Goal: Task Accomplishment & Management: Use online tool/utility

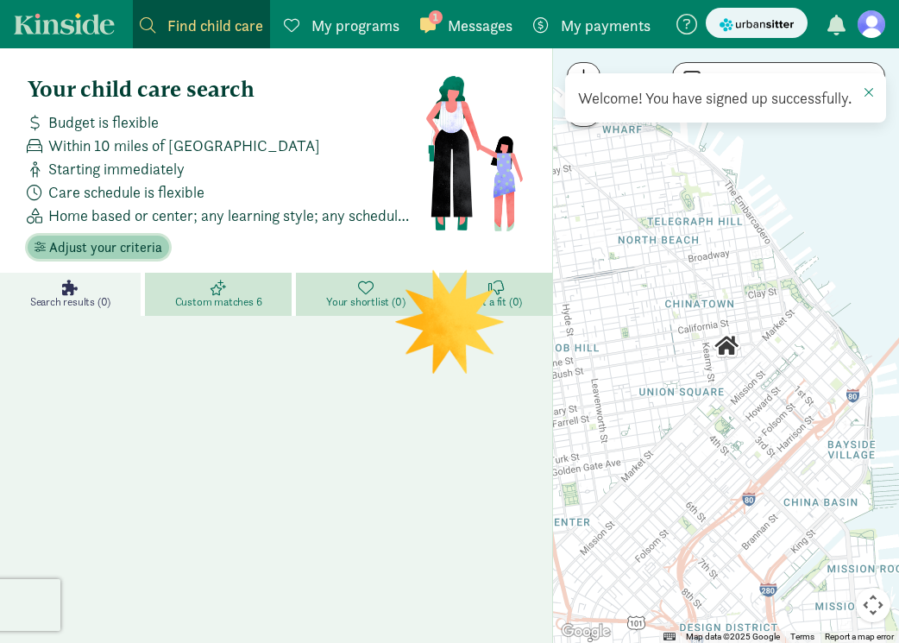
click at [92, 248] on span "Adjust your criteria" at bounding box center [105, 247] width 113 height 21
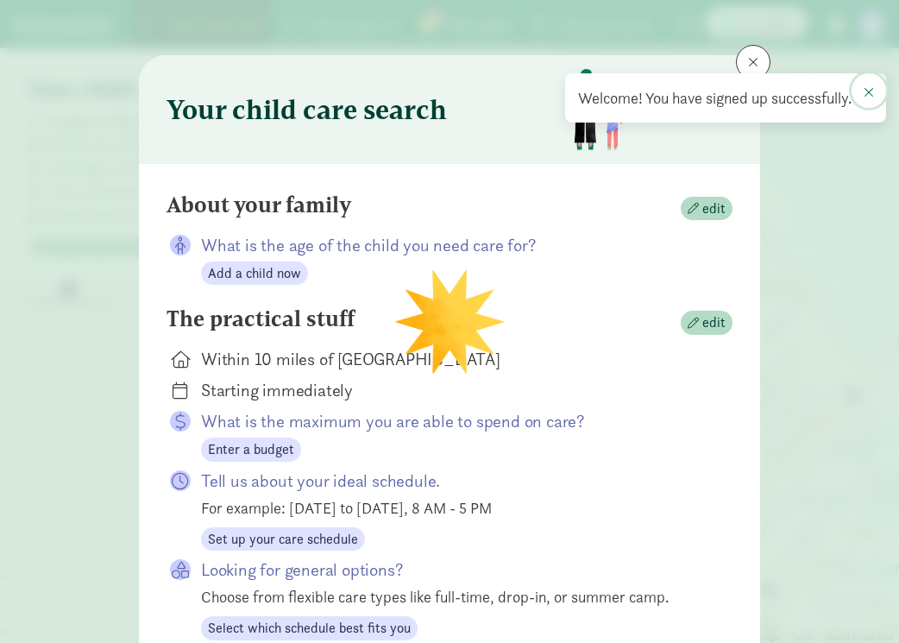
click at [879, 85] on button at bounding box center [868, 90] width 35 height 35
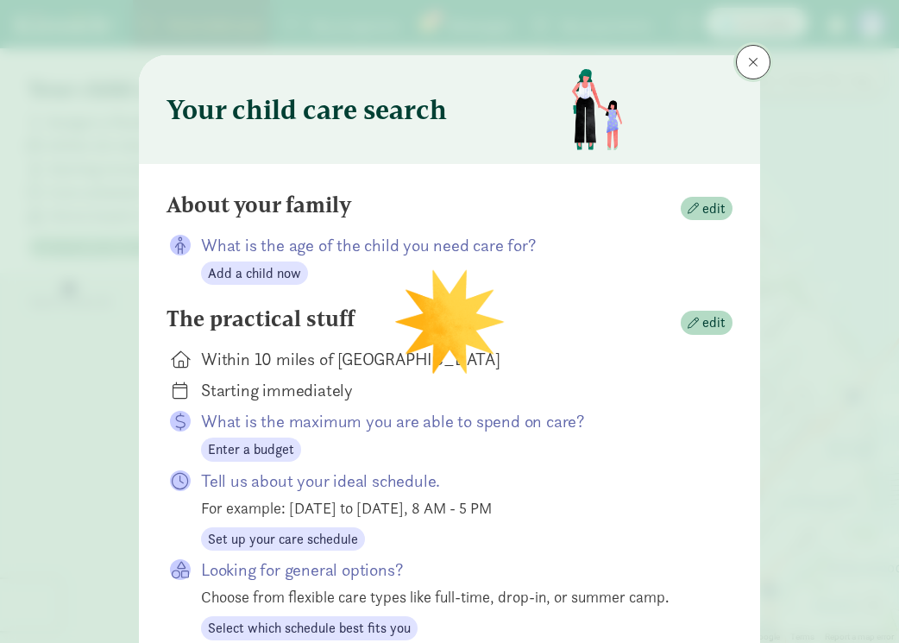
click at [758, 62] on button at bounding box center [753, 62] width 35 height 35
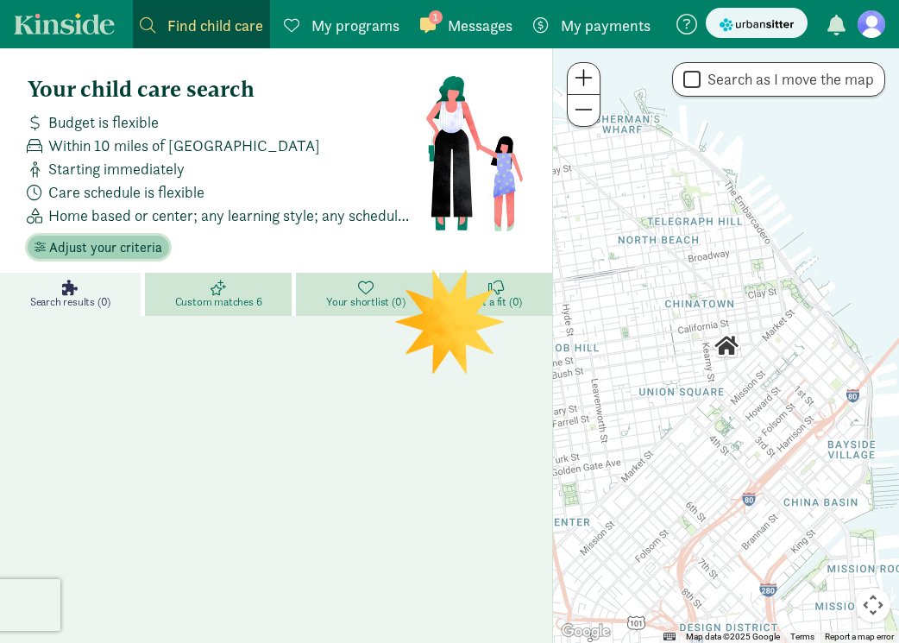
click at [106, 253] on span "Adjust your criteria" at bounding box center [105, 247] width 113 height 21
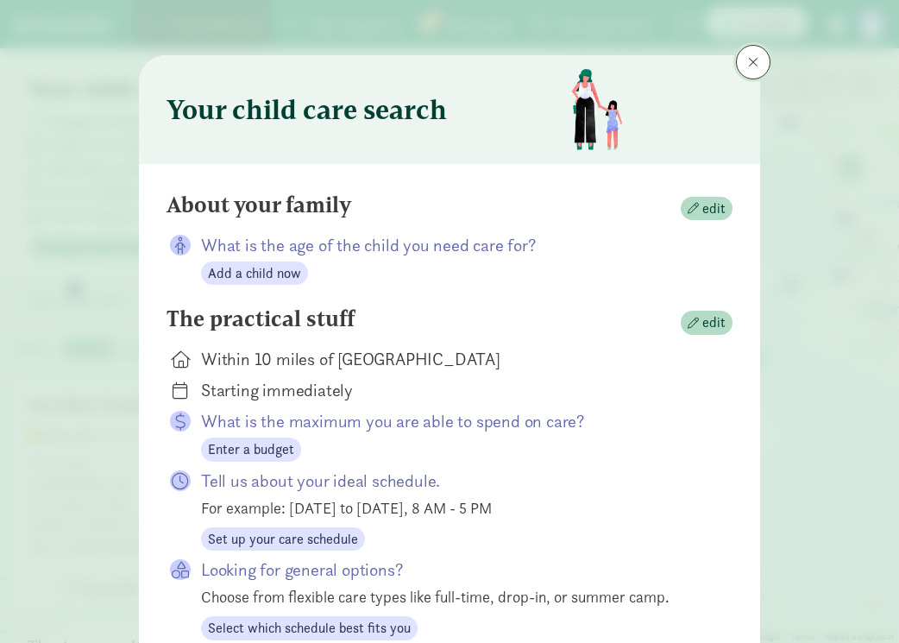
click at [745, 66] on button at bounding box center [753, 62] width 35 height 35
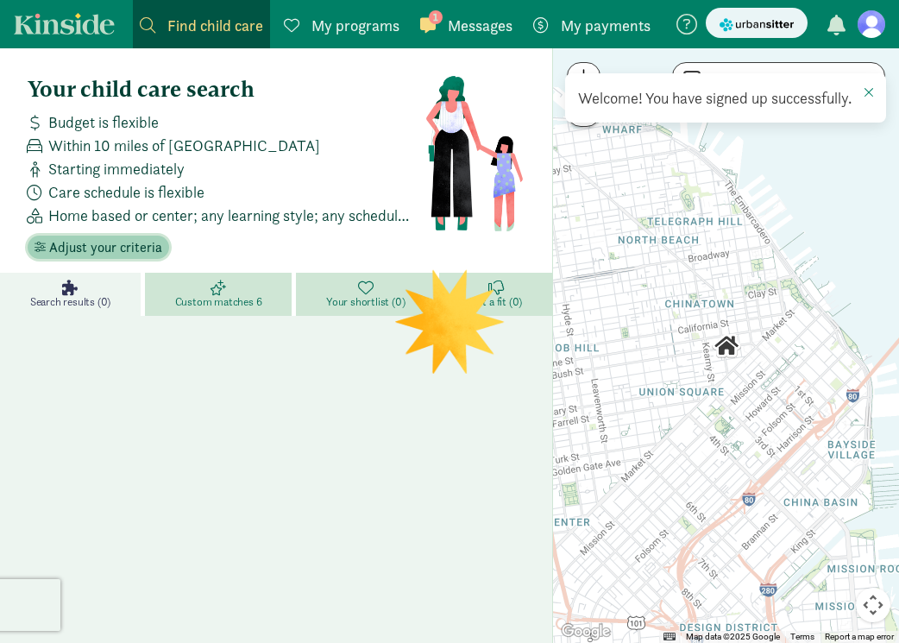
click at [110, 251] on span "Adjust your criteria" at bounding box center [105, 247] width 113 height 21
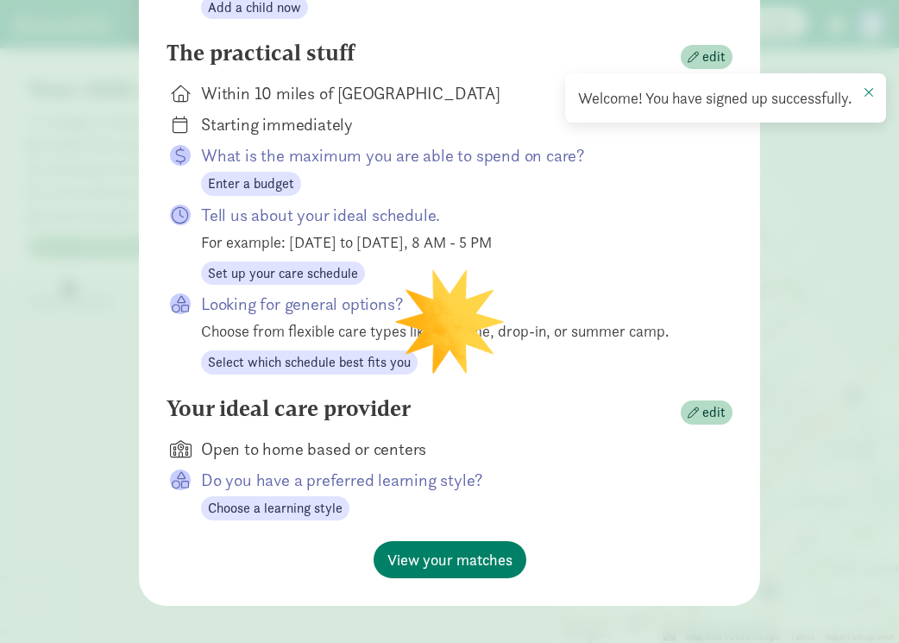
scroll to position [281, 0]
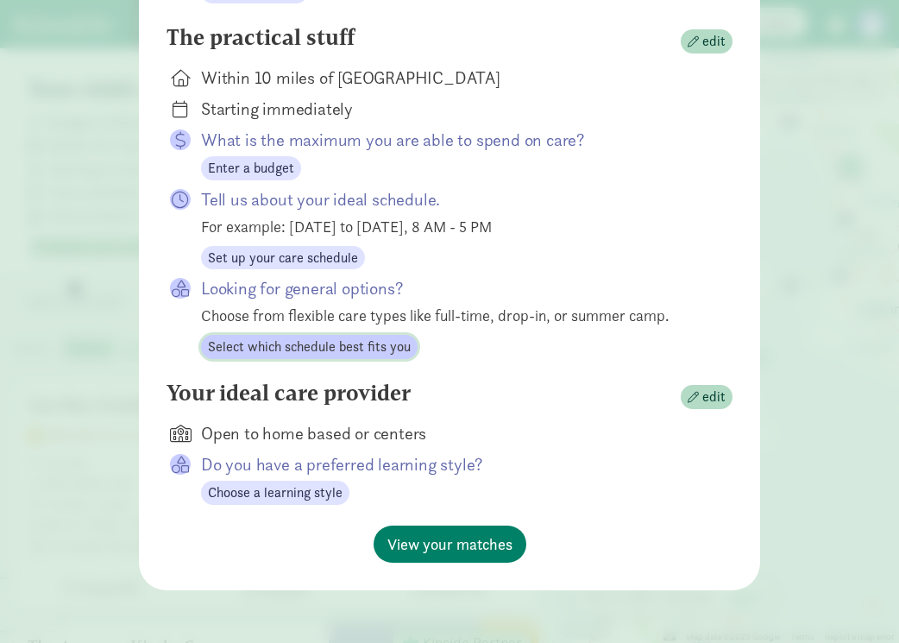
click at [387, 347] on span "Select which schedule best fits you" at bounding box center [309, 346] width 203 height 21
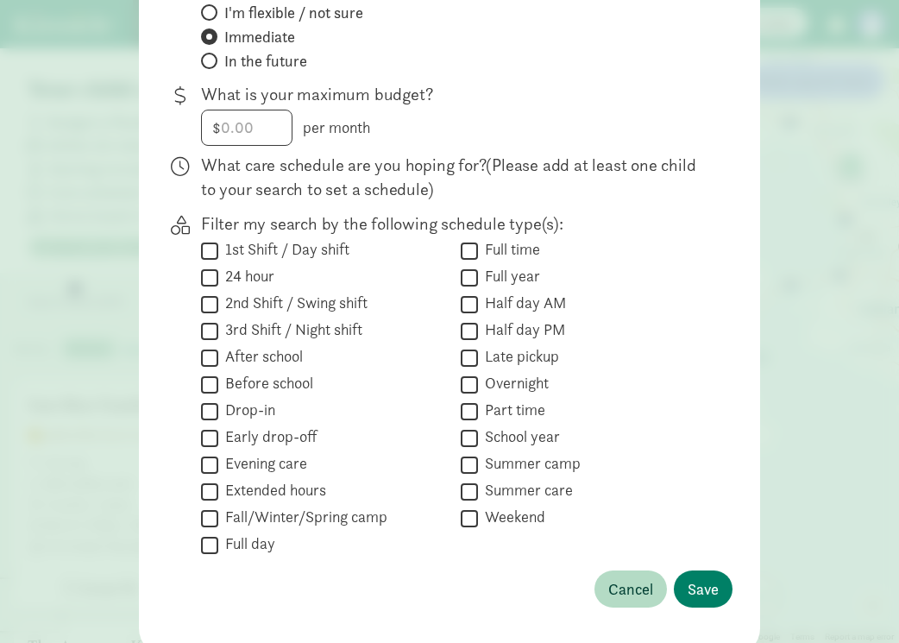
scroll to position [0, 0]
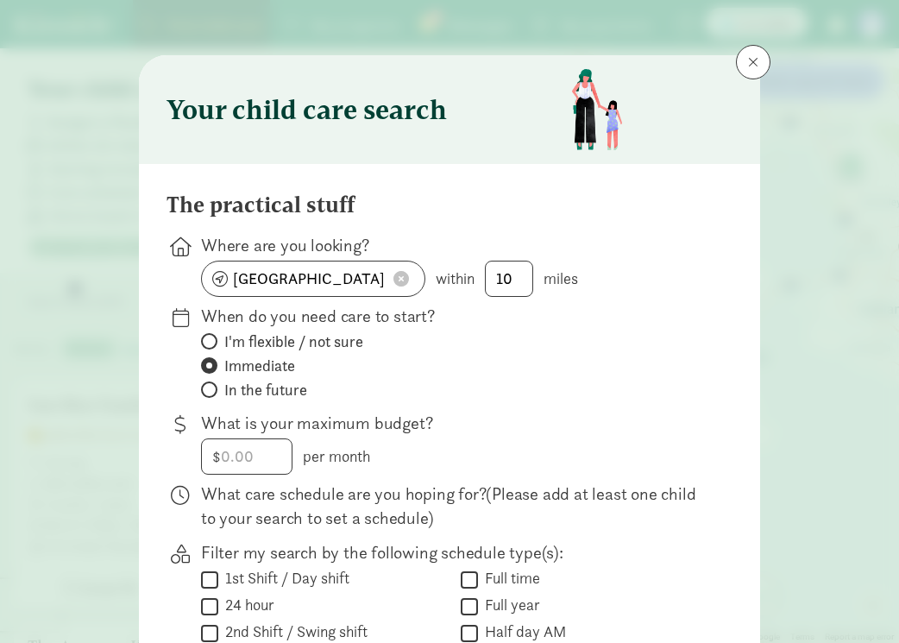
click at [212, 362] on span at bounding box center [209, 365] width 16 height 16
click at [212, 362] on input "Immediate" at bounding box center [206, 365] width 11 height 11
click at [209, 319] on p "When do you need care to start?" at bounding box center [453, 316] width 504 height 24
click at [210, 621] on div "I'm flexible / not sure Immediate In the future" at bounding box center [323, 632] width 244 height 23
click at [210, 344] on input "I'm flexible / not sure" at bounding box center [206, 341] width 11 height 11
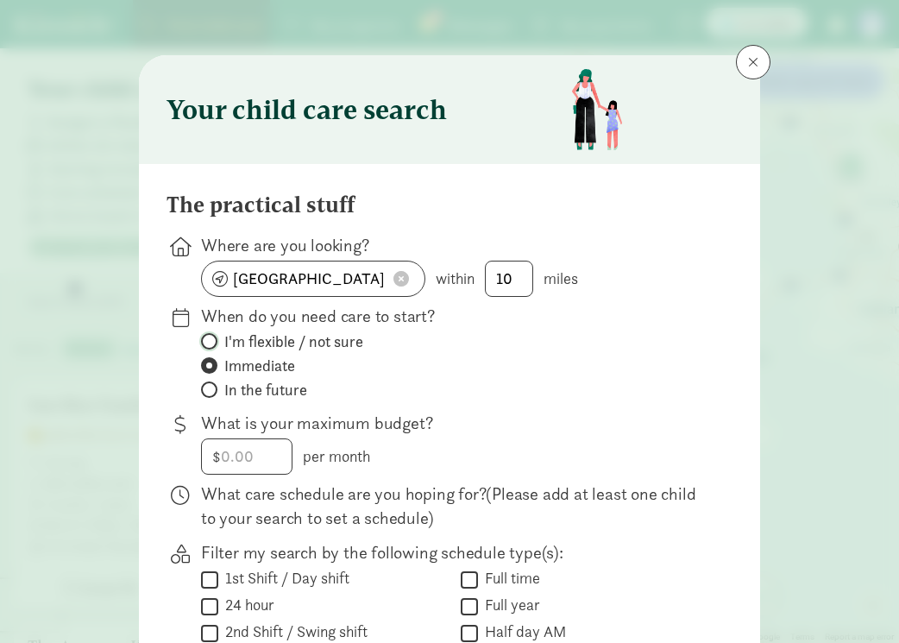
radio input "true"
radio input "false"
click at [402, 276] on span at bounding box center [401, 279] width 16 height 16
click at [273, 290] on input at bounding box center [313, 278] width 223 height 35
paste input "55402"
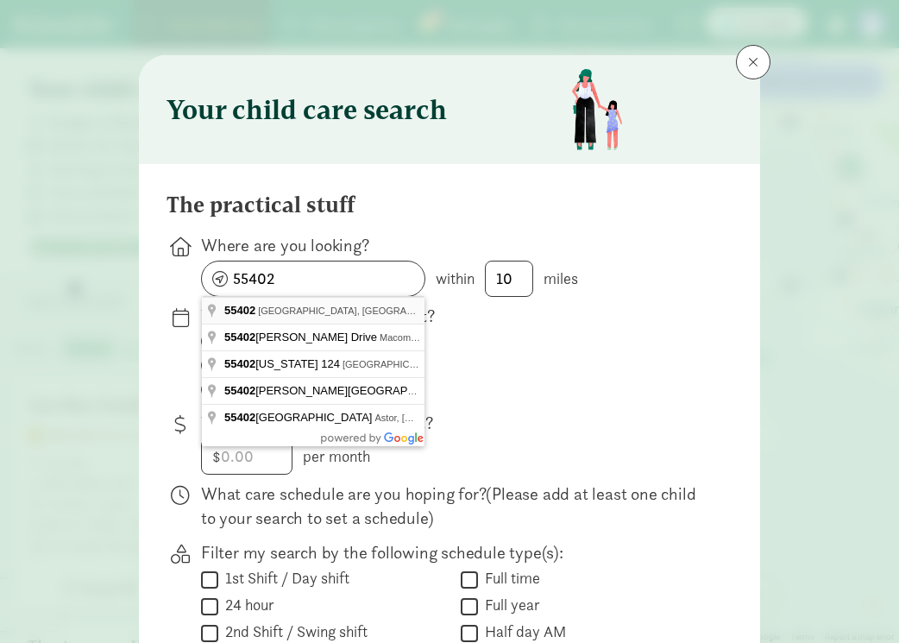
type input "[GEOGRAPHIC_DATA], [GEOGRAPHIC_DATA]"
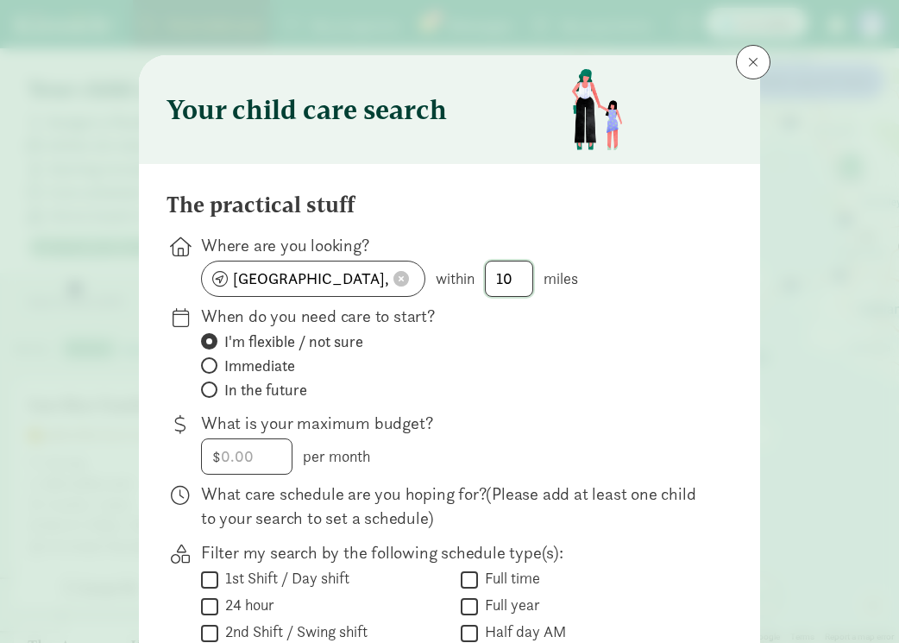
click at [517, 273] on input "10" at bounding box center [509, 278] width 47 height 35
type input "1"
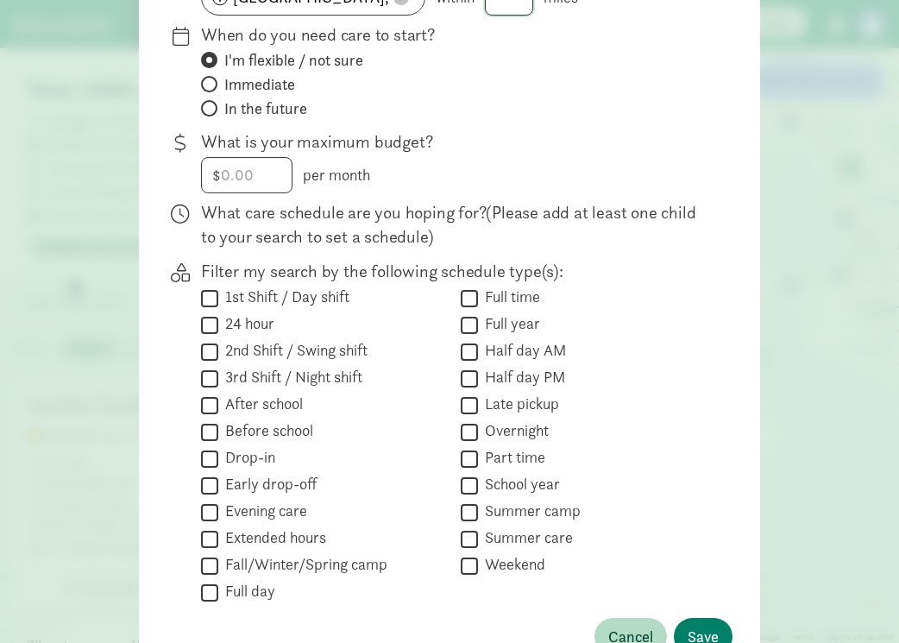
scroll to position [396, 0]
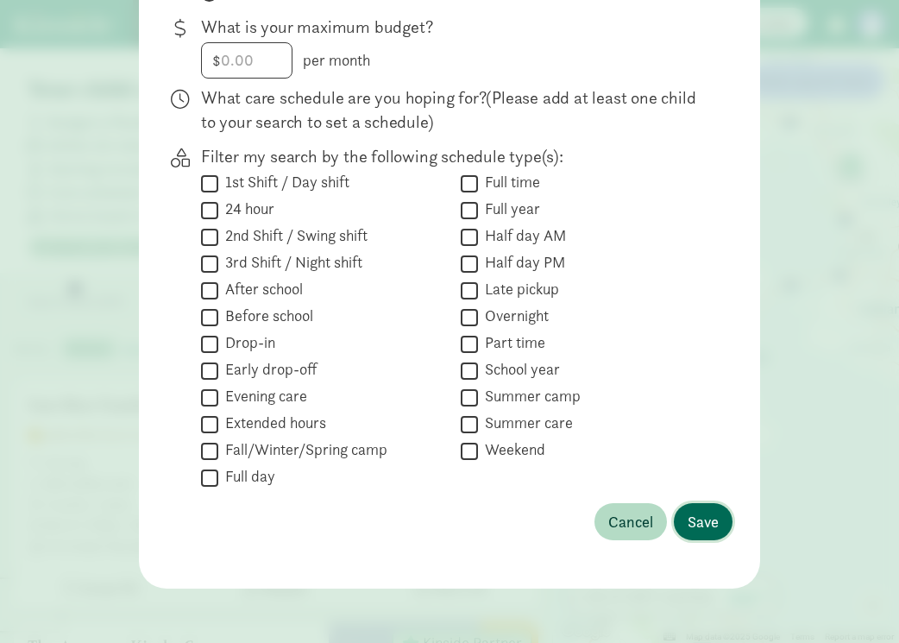
type input "1"
click at [700, 528] on span "Save" at bounding box center [702, 521] width 31 height 23
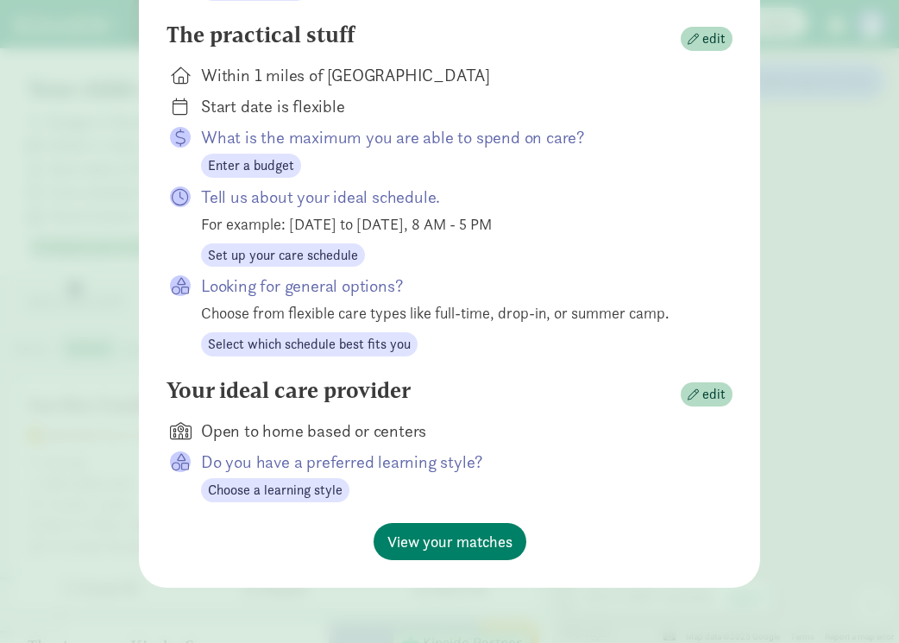
scroll to position [281, 0]
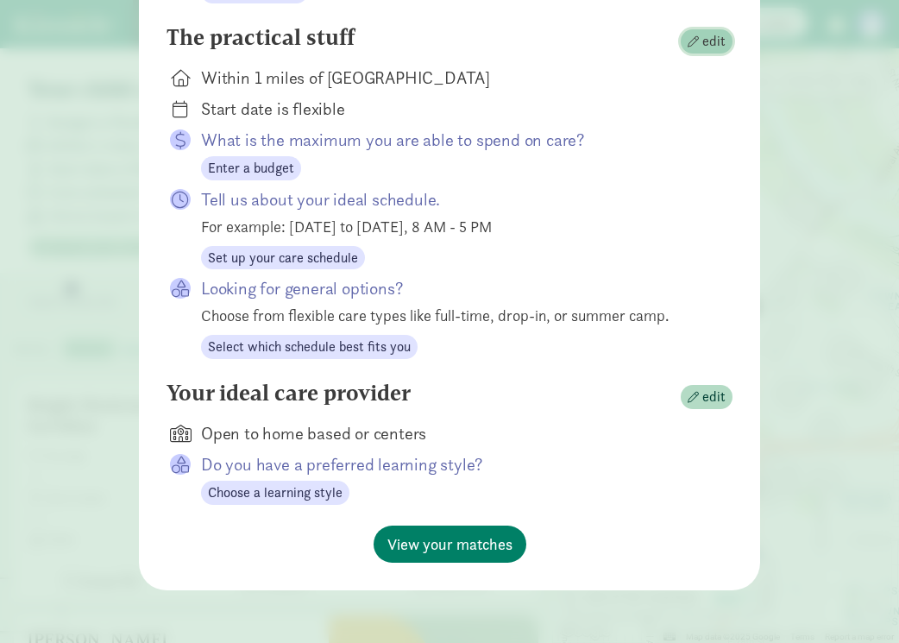
click at [722, 44] on span "edit" at bounding box center [713, 41] width 23 height 21
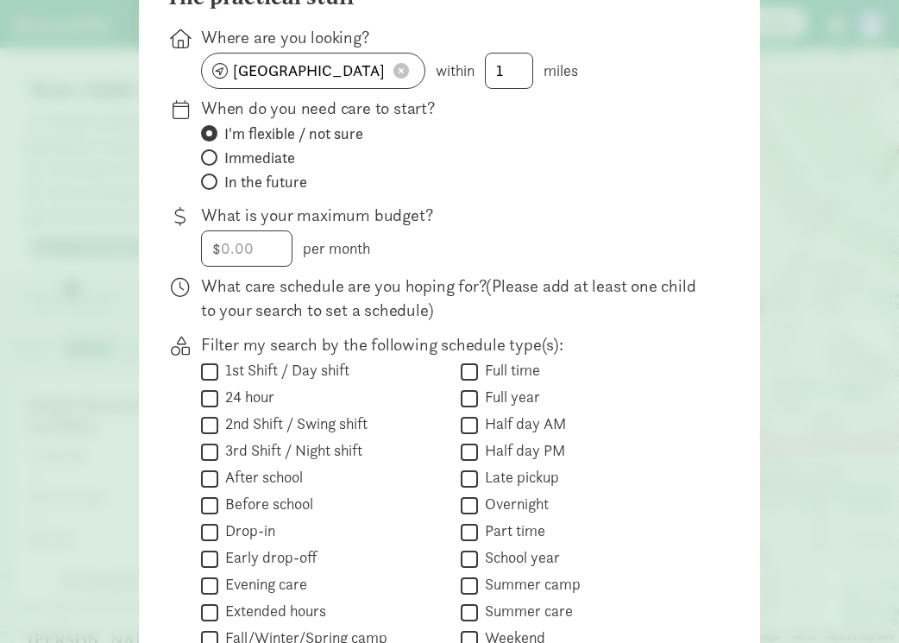
scroll to position [202, 0]
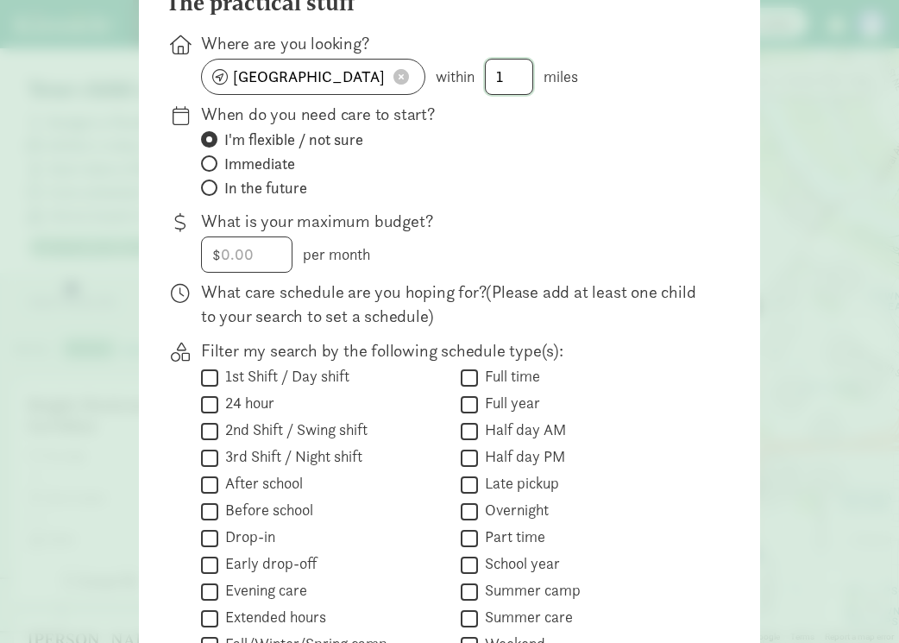
click at [519, 87] on input "1" at bounding box center [509, 77] width 47 height 35
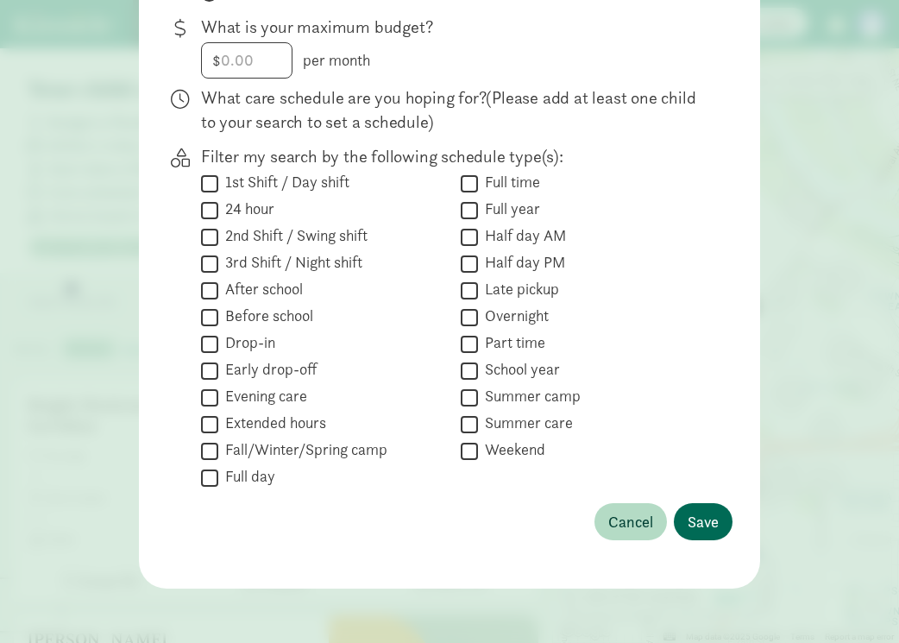
type input "30"
click at [692, 523] on span "Save" at bounding box center [702, 521] width 31 height 23
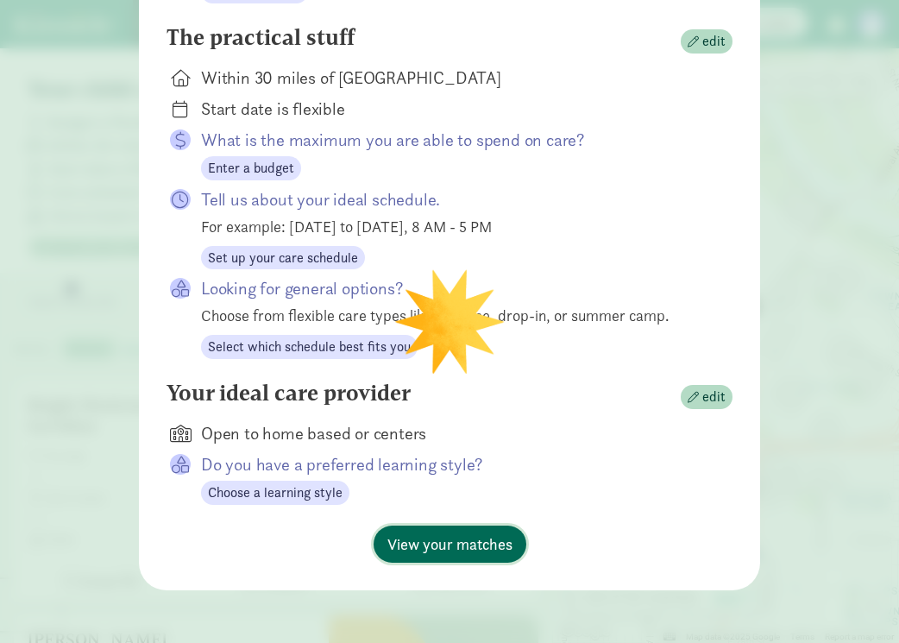
click at [467, 525] on button "View your matches" at bounding box center [449, 543] width 153 height 37
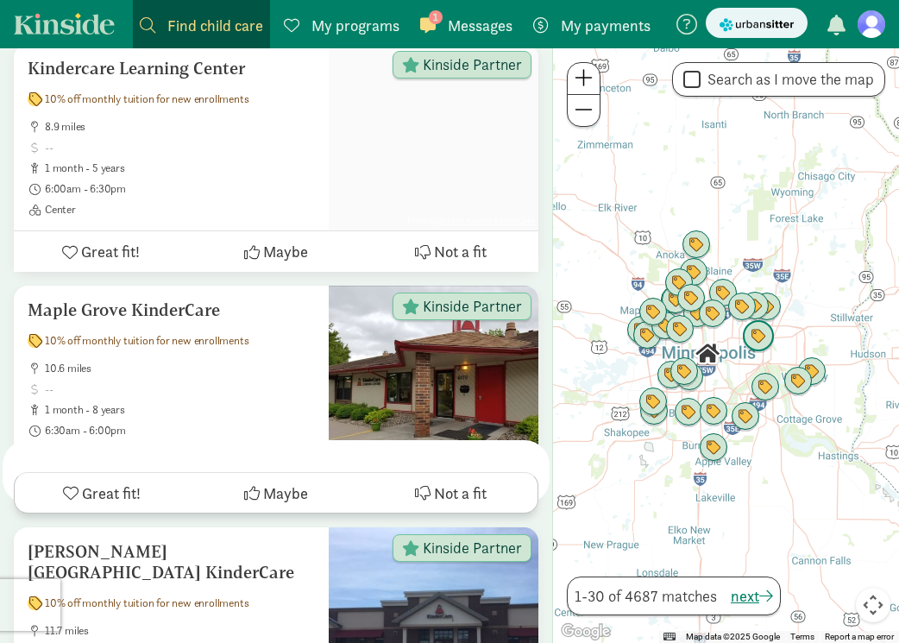
scroll to position [0, 0]
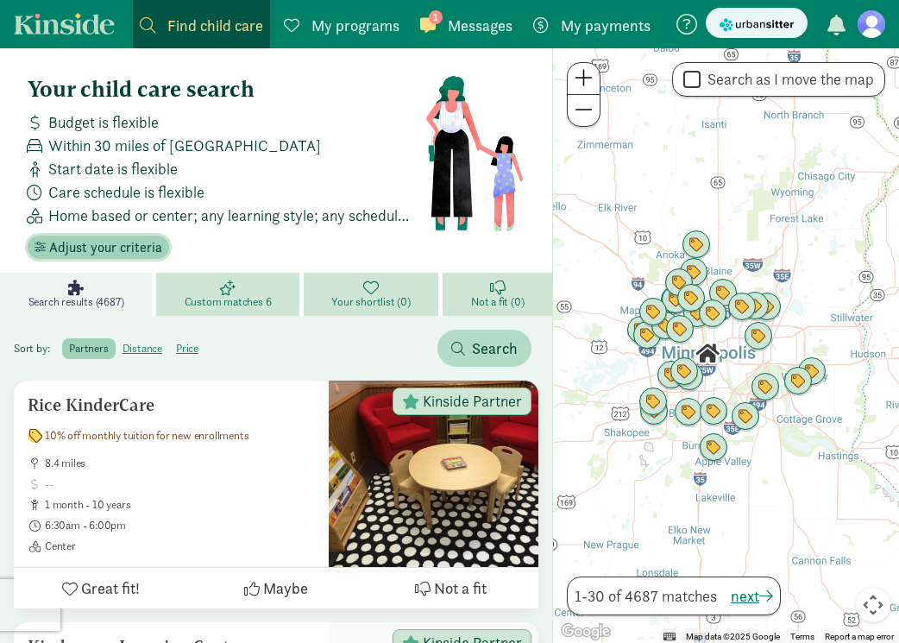
click at [112, 248] on span "Adjust your criteria" at bounding box center [105, 247] width 113 height 21
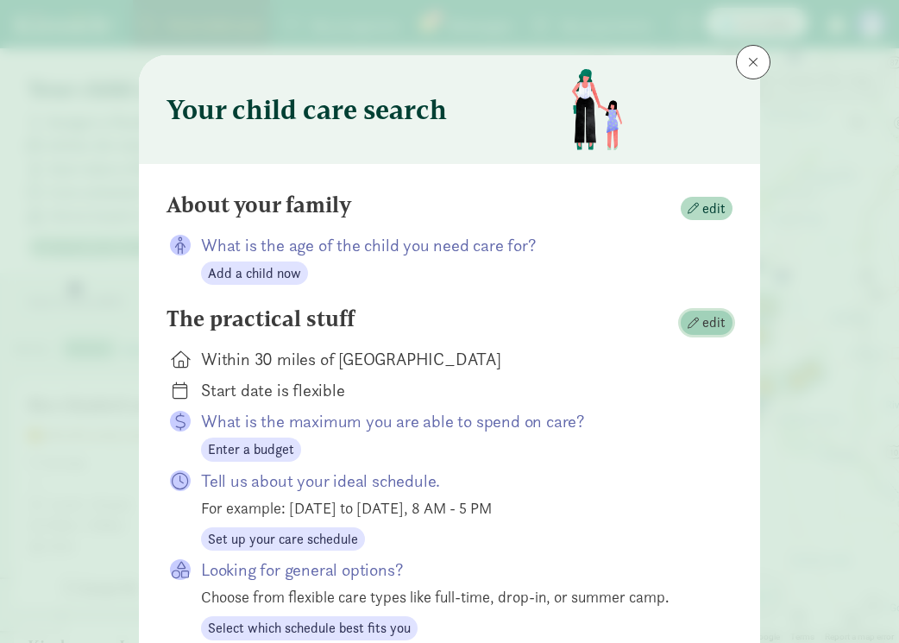
click at [721, 325] on span "edit" at bounding box center [713, 322] width 23 height 21
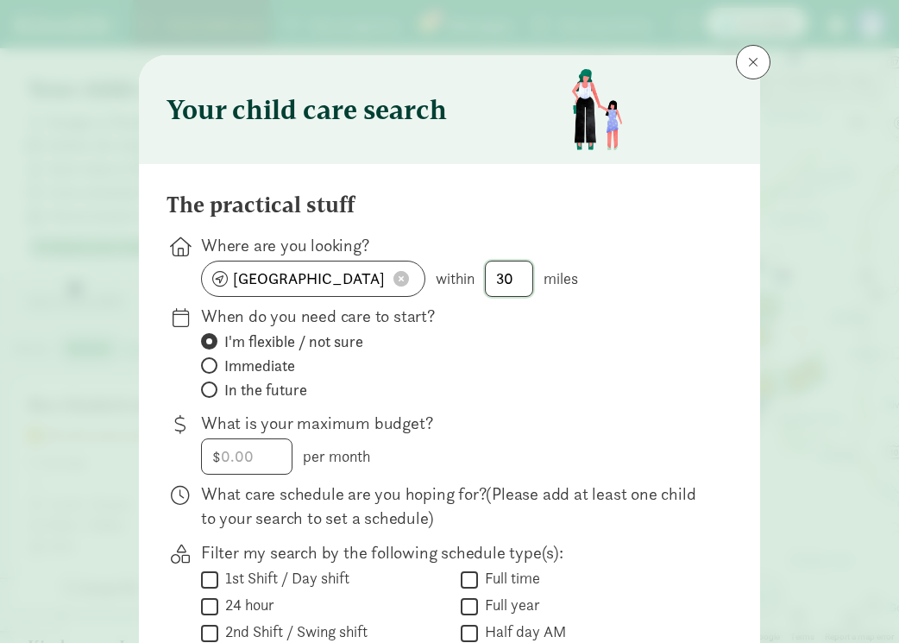
click at [516, 285] on input "30" at bounding box center [509, 278] width 47 height 35
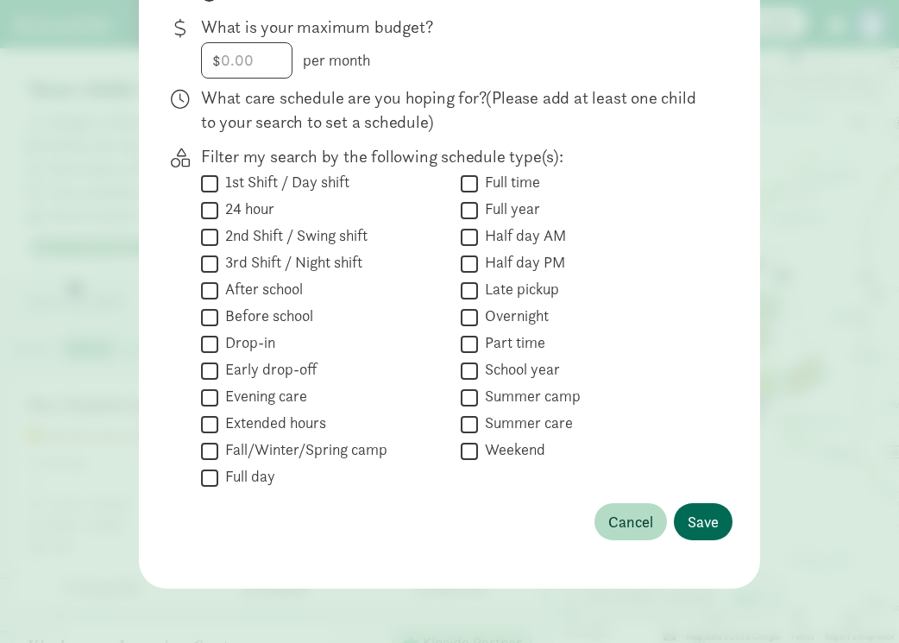
type input "10"
click at [725, 530] on button "Save" at bounding box center [703, 521] width 59 height 37
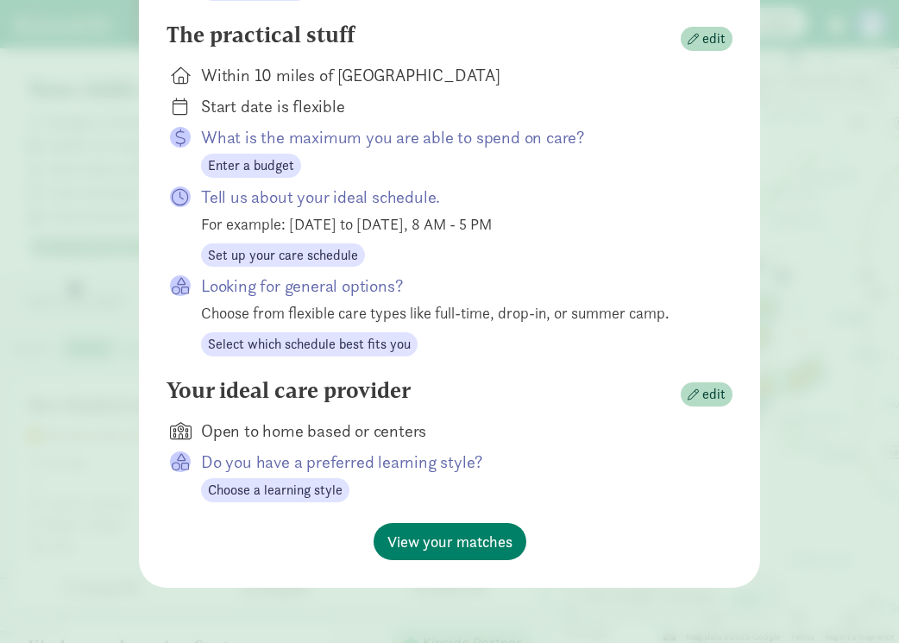
scroll to position [281, 0]
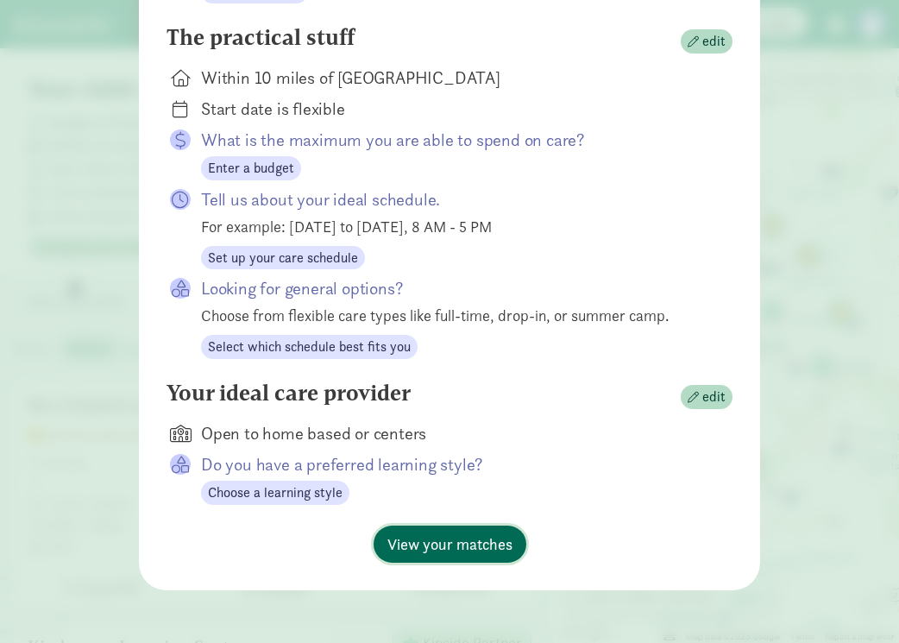
click at [474, 534] on span "View your matches" at bounding box center [449, 543] width 125 height 23
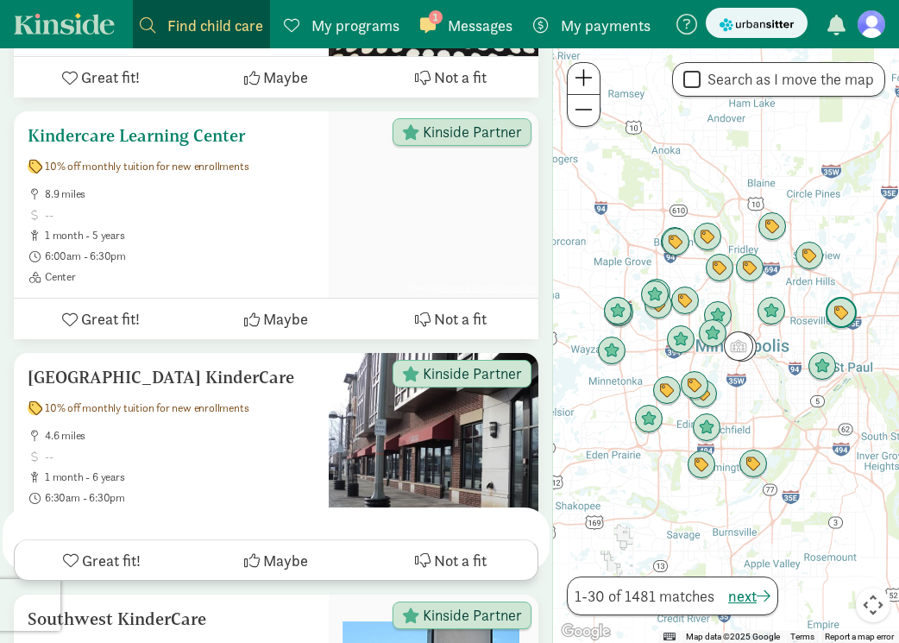
scroll to position [0, 0]
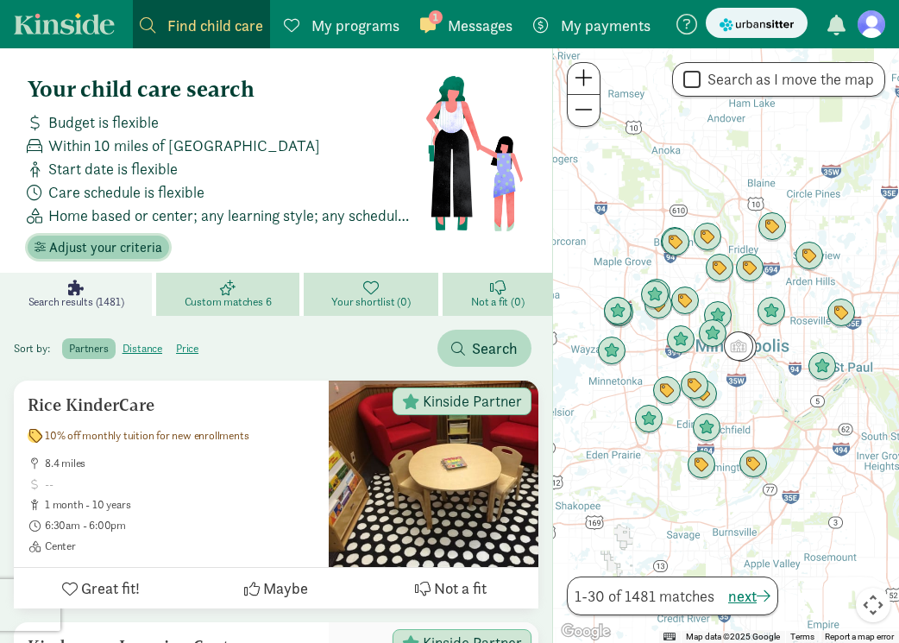
click at [113, 242] on span "Adjust your criteria" at bounding box center [105, 247] width 113 height 21
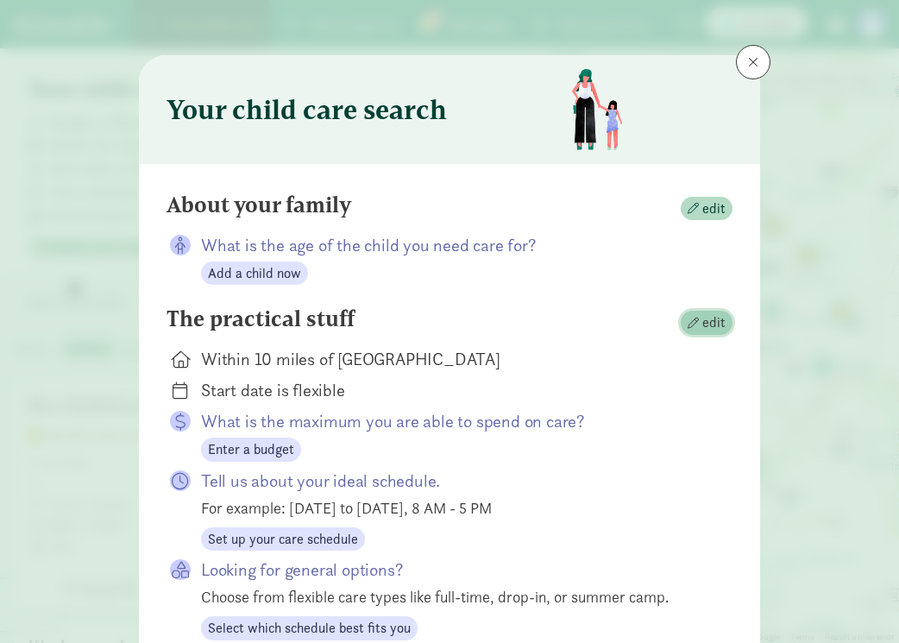
click at [713, 317] on span "edit" at bounding box center [713, 322] width 23 height 21
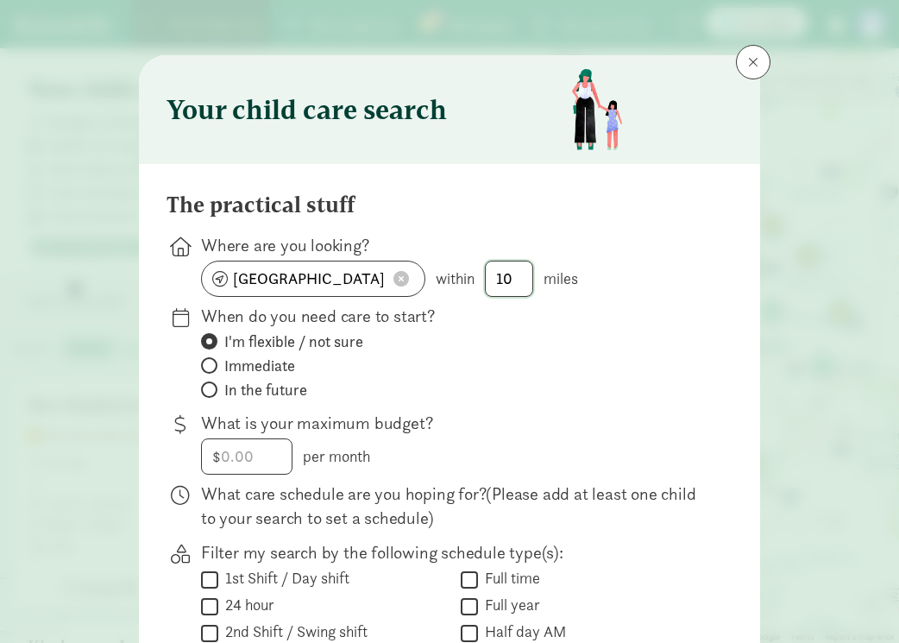
click at [522, 280] on input "10" at bounding box center [509, 278] width 47 height 35
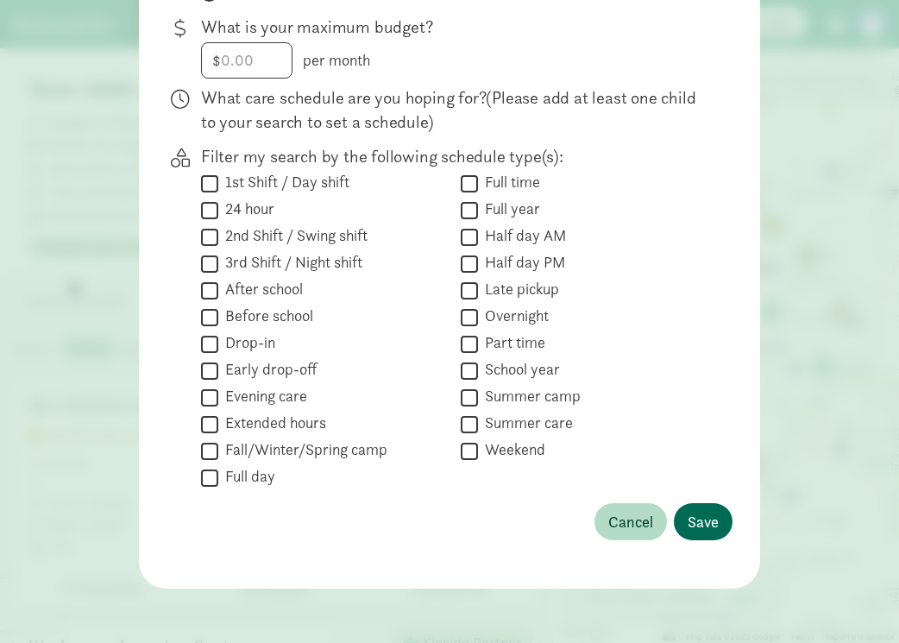
type input "15"
click at [706, 520] on span "Save" at bounding box center [702, 521] width 31 height 23
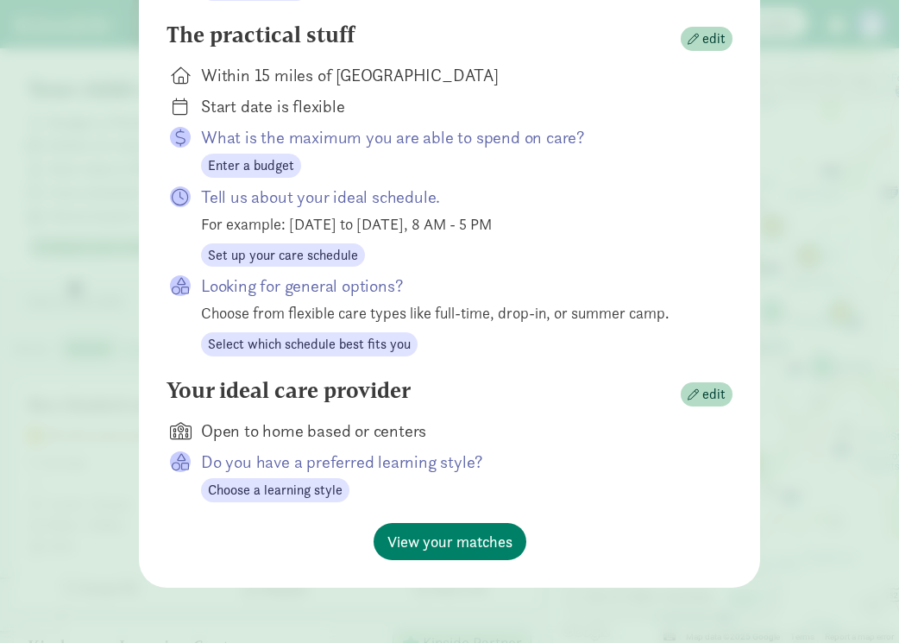
scroll to position [281, 0]
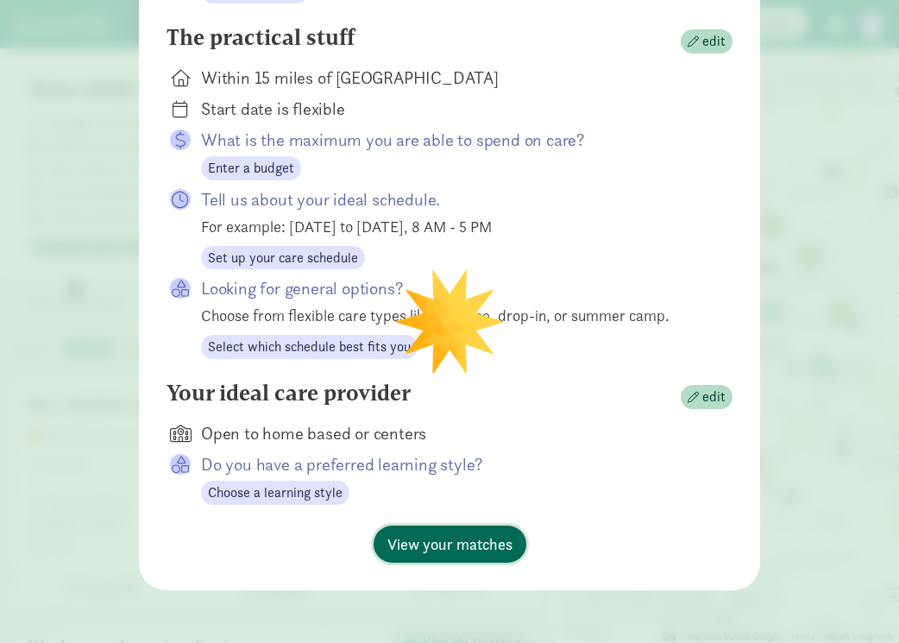
click at [493, 534] on span "View your matches" at bounding box center [449, 543] width 125 height 23
